Goal: Task Accomplishment & Management: Manage account settings

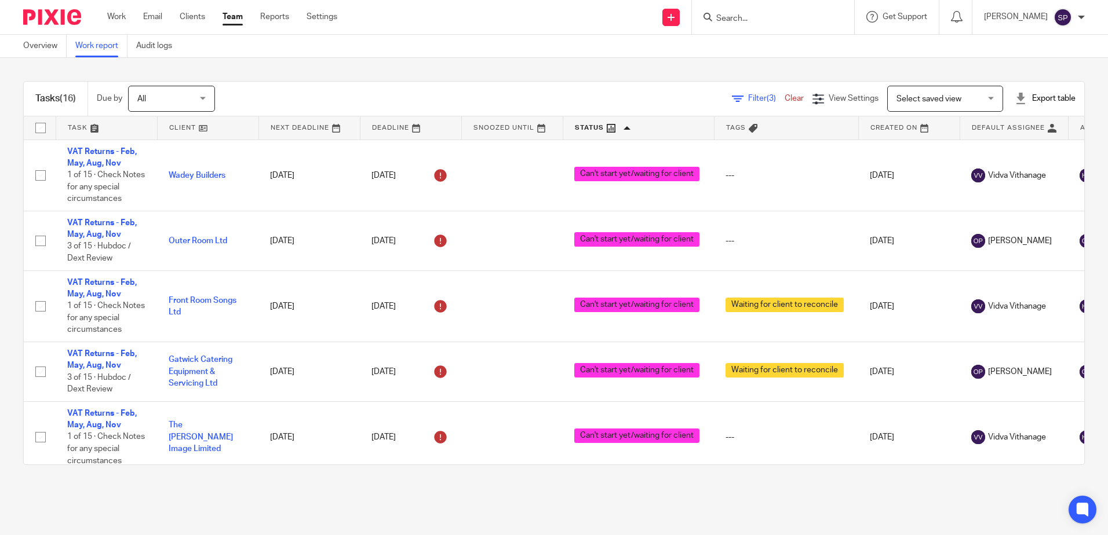
scroll to position [258, 0]
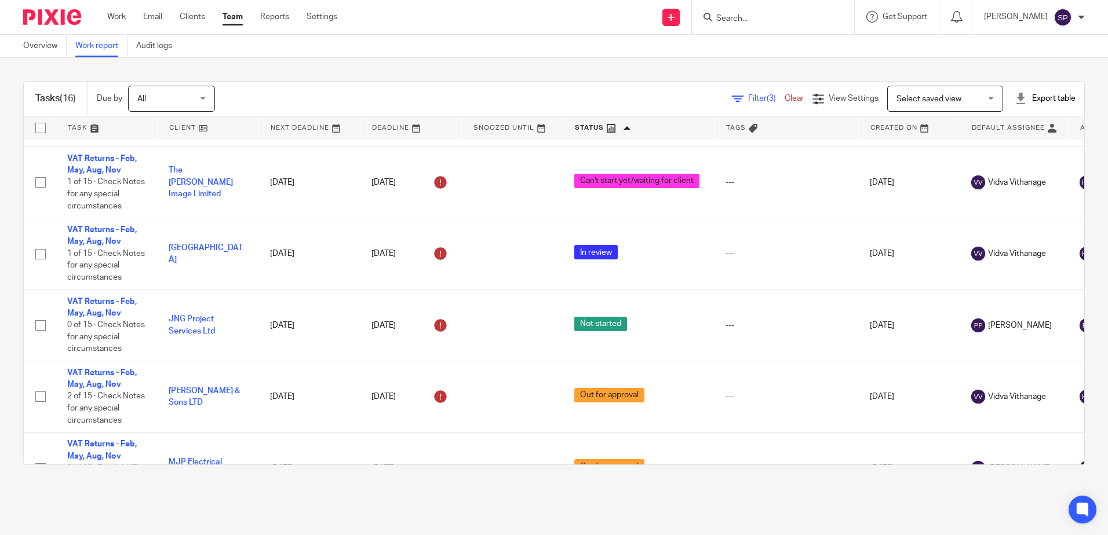
scroll to position [212, 0]
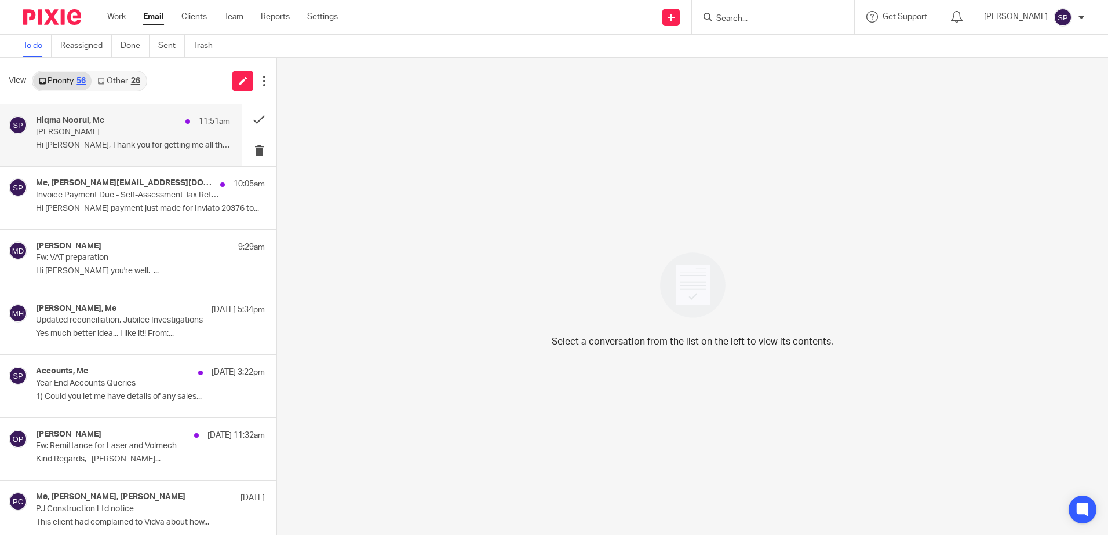
click at [93, 139] on div "Hiqma Noorul, Me 11:51am Jermaine Tyrese Larvi Hi Sarah, Thank you for getting …" at bounding box center [133, 135] width 194 height 39
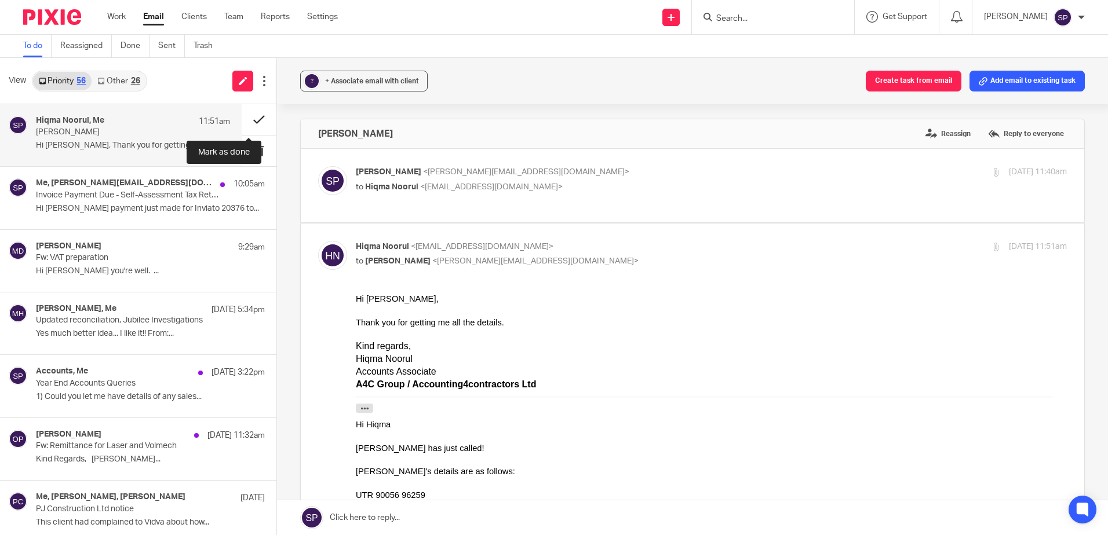
click at [245, 119] on button at bounding box center [259, 119] width 35 height 31
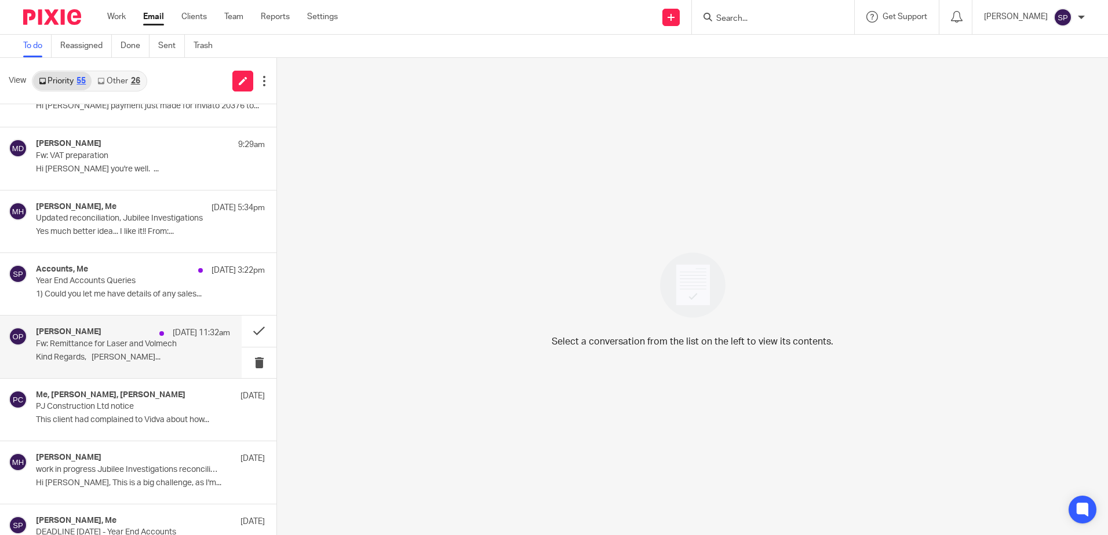
scroll to position [58, 0]
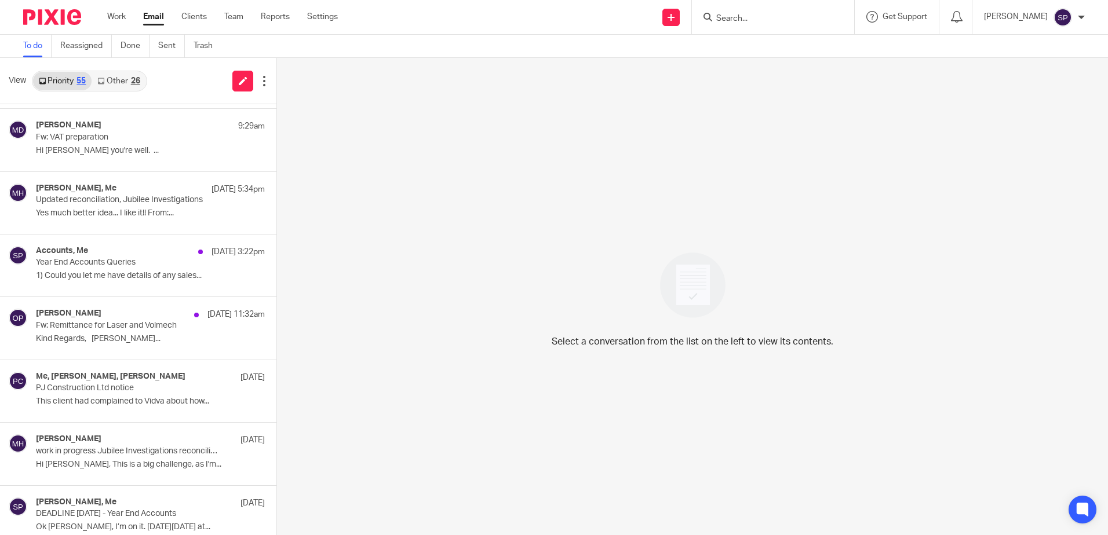
click at [120, 84] on link "Other 26" at bounding box center [119, 81] width 54 height 19
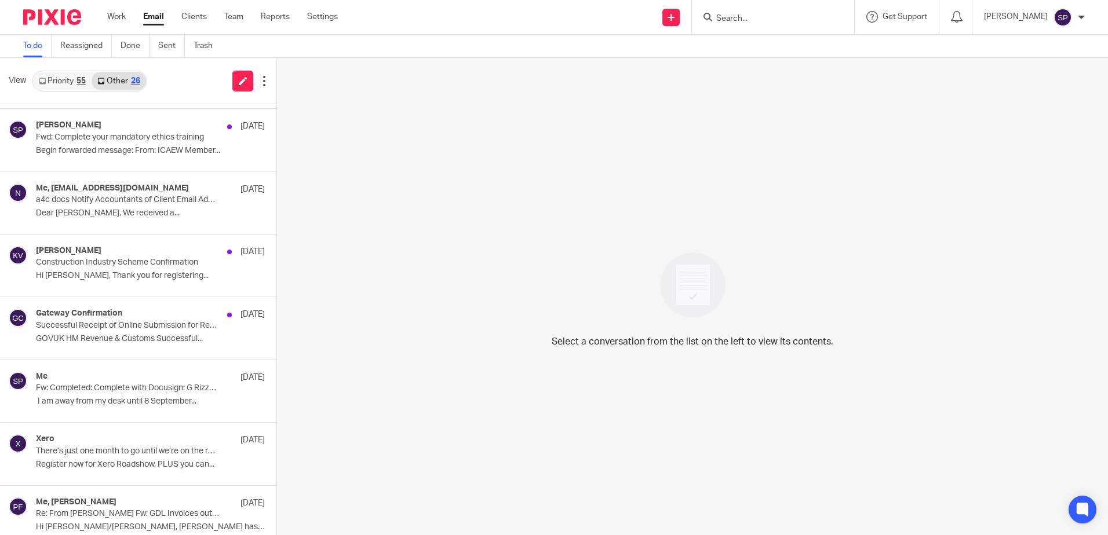
scroll to position [0, 0]
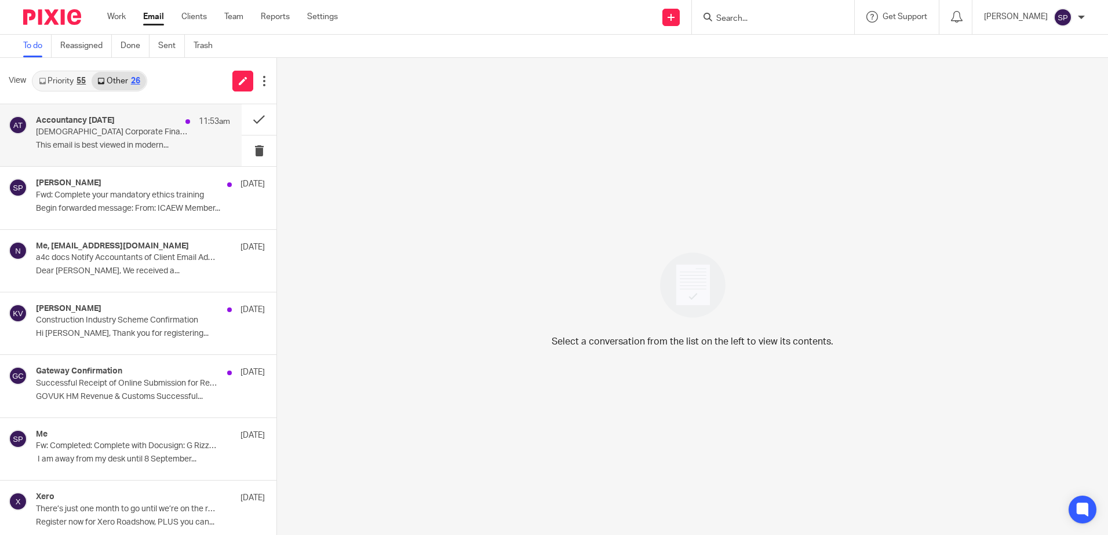
click at [121, 134] on p "Azets Corporate Finance deals up nearly 40% year-on-year" at bounding box center [113, 132] width 155 height 10
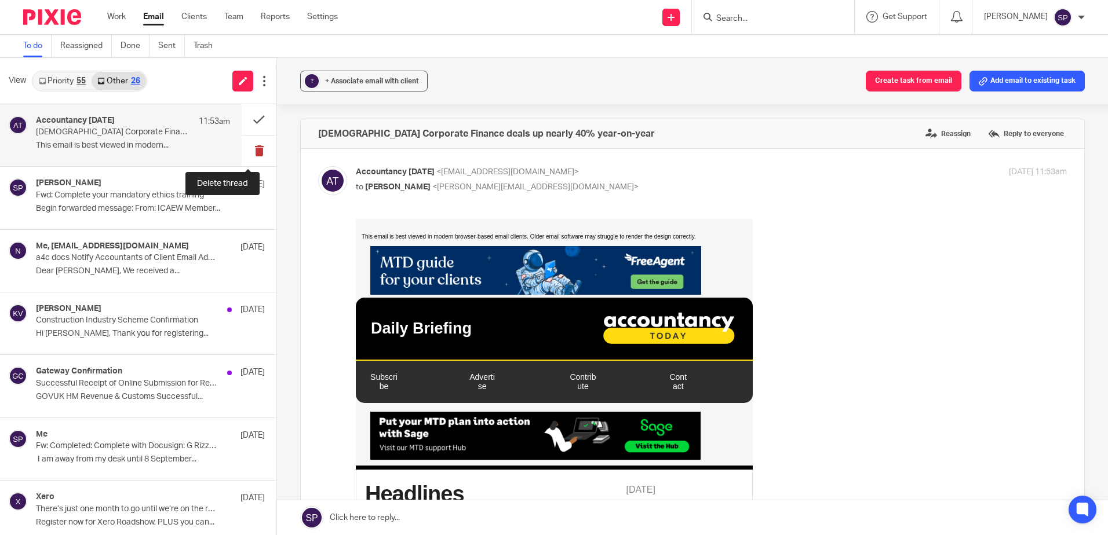
click at [249, 147] on button at bounding box center [259, 151] width 35 height 31
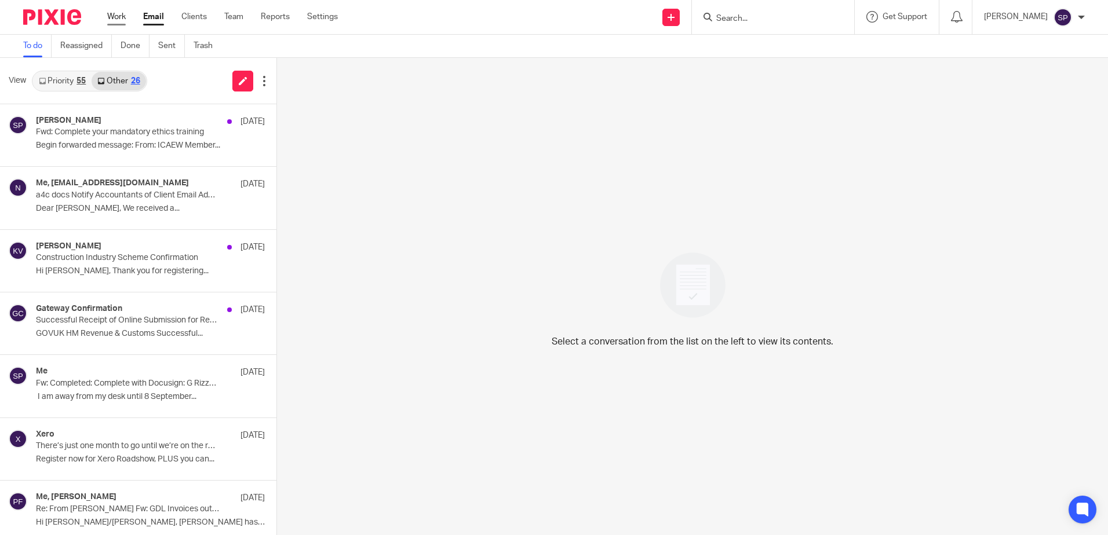
click at [123, 17] on link "Work" at bounding box center [116, 17] width 19 height 12
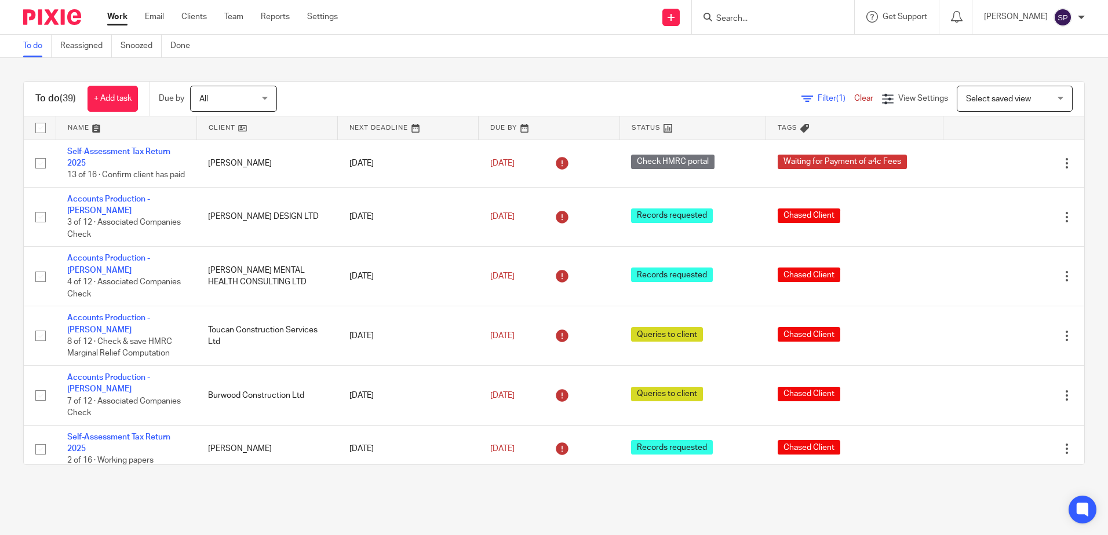
click at [529, 504] on main "To do Reassigned Snoozed Done To do (39) + Add task Due by All All [DATE] [DATE…" at bounding box center [554, 267] width 1108 height 535
